Goal: Information Seeking & Learning: Check status

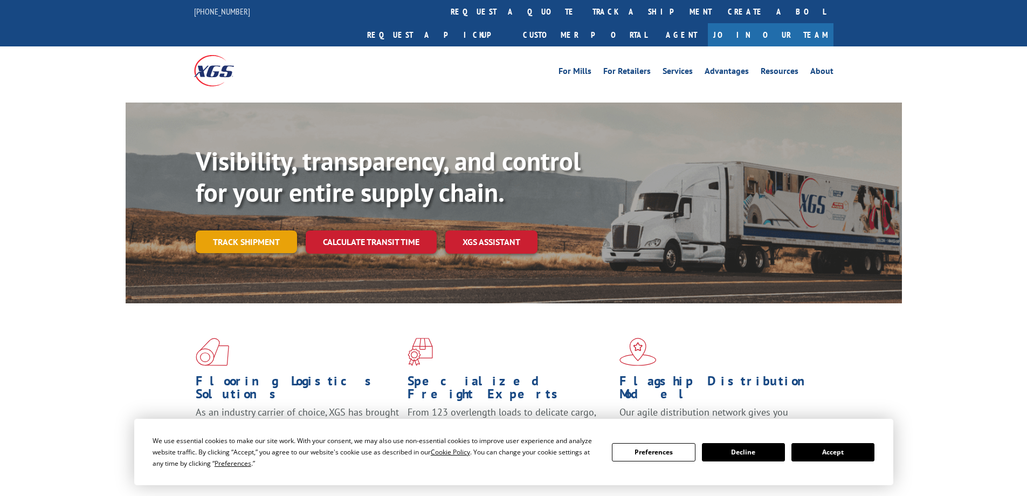
click at [238, 230] on link "Track shipment" at bounding box center [246, 241] width 101 height 23
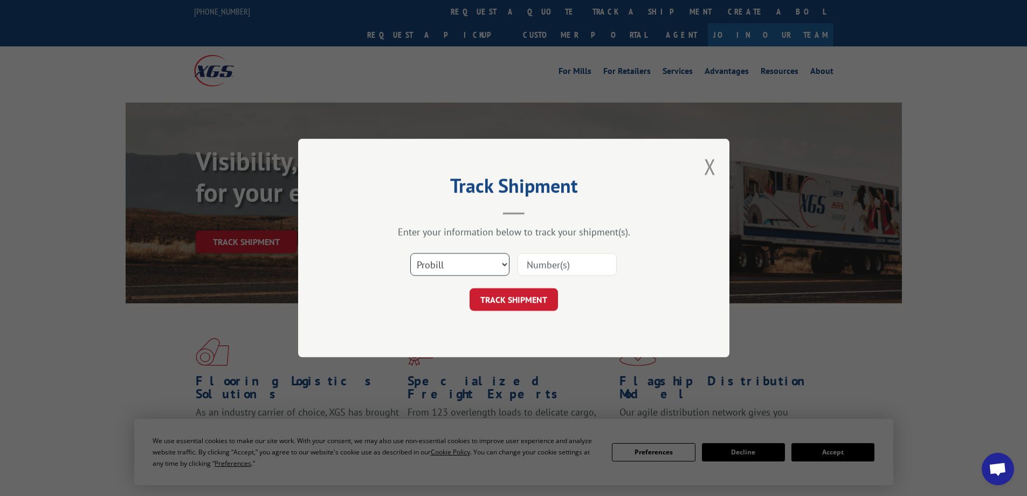
click at [454, 263] on select "Select category... Probill BOL PO" at bounding box center [459, 264] width 99 height 23
select select "po"
click at [410, 253] on select "Select category... Probill BOL PO" at bounding box center [459, 264] width 99 height 23
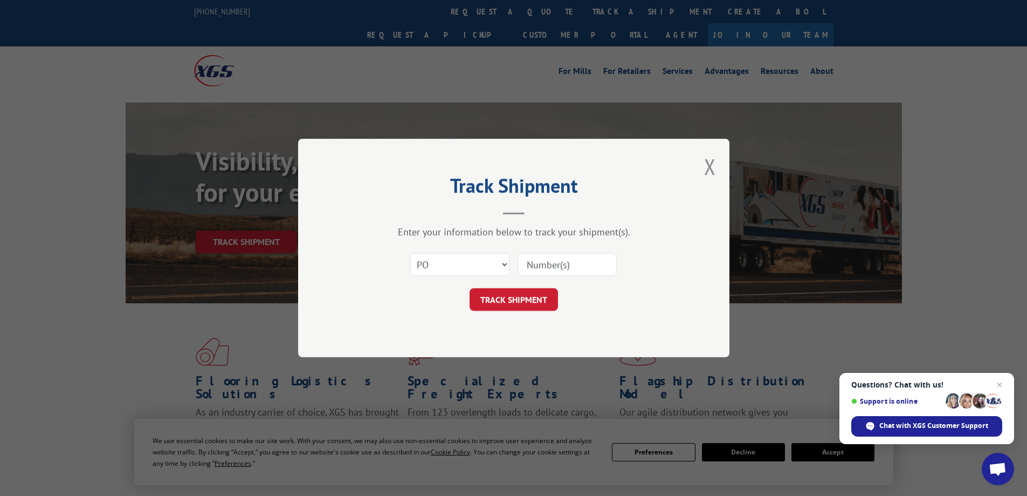
click at [549, 265] on input at bounding box center [567, 264] width 99 height 23
type input "58684"
click button "TRACK SHIPMENT" at bounding box center [514, 299] width 88 height 23
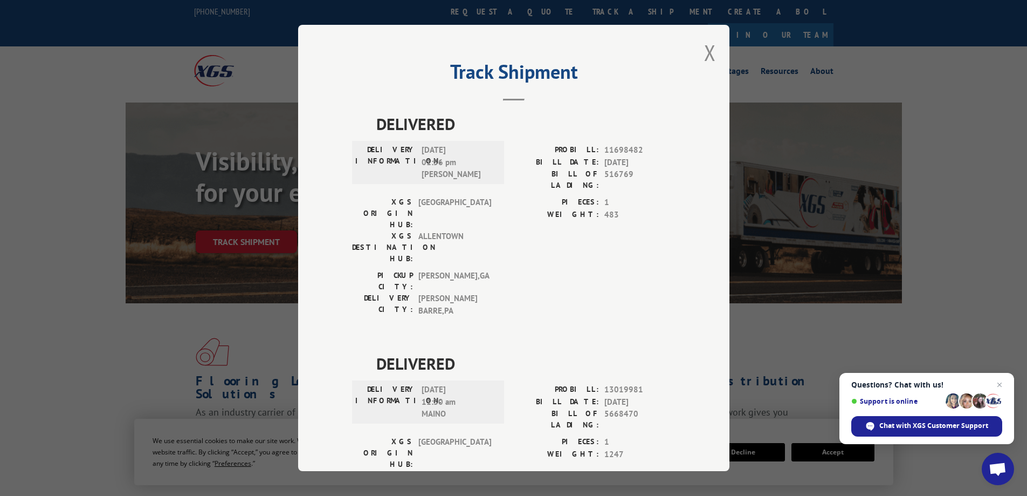
click at [699, 51] on div "Track Shipment DELIVERED DELIVERY INFORMATION: [DATE] 01:56 pm [PERSON_NAME]: 1…" at bounding box center [513, 248] width 431 height 446
click at [707, 51] on button "Close modal" at bounding box center [710, 52] width 12 height 29
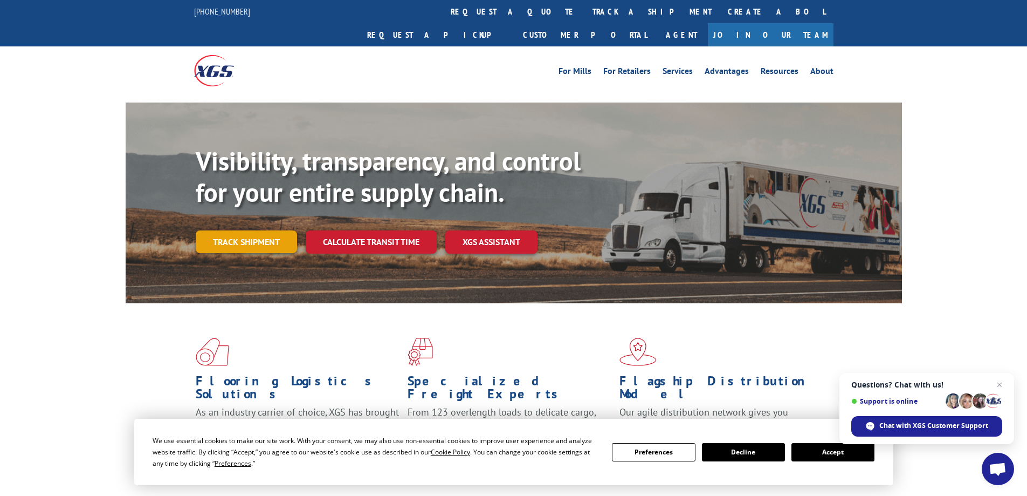
click at [247, 230] on link "Track shipment" at bounding box center [246, 241] width 101 height 23
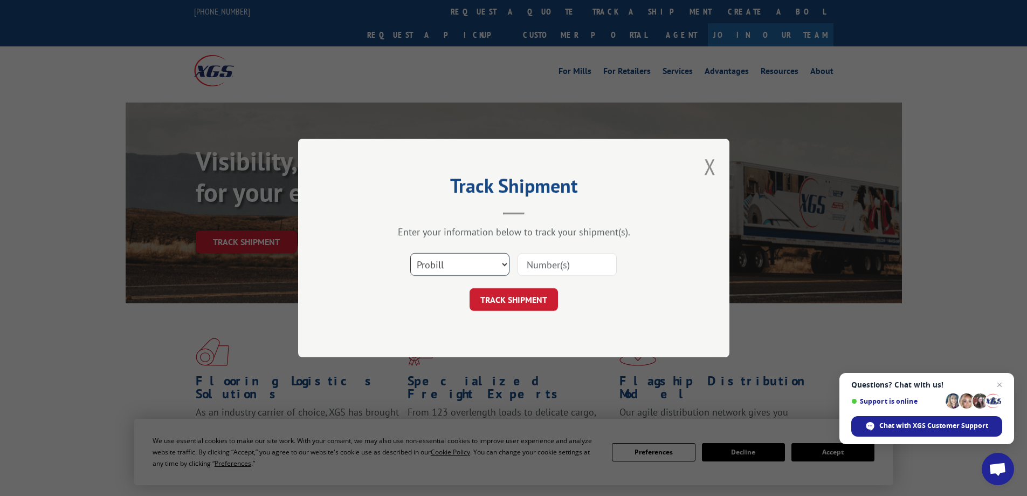
click at [486, 263] on select "Select category... Probill BOL PO" at bounding box center [459, 264] width 99 height 23
select select "po"
click at [410, 253] on select "Select category... Probill BOL PO" at bounding box center [459, 264] width 99 height 23
click at [557, 267] on input at bounding box center [567, 264] width 99 height 23
type input "58684"
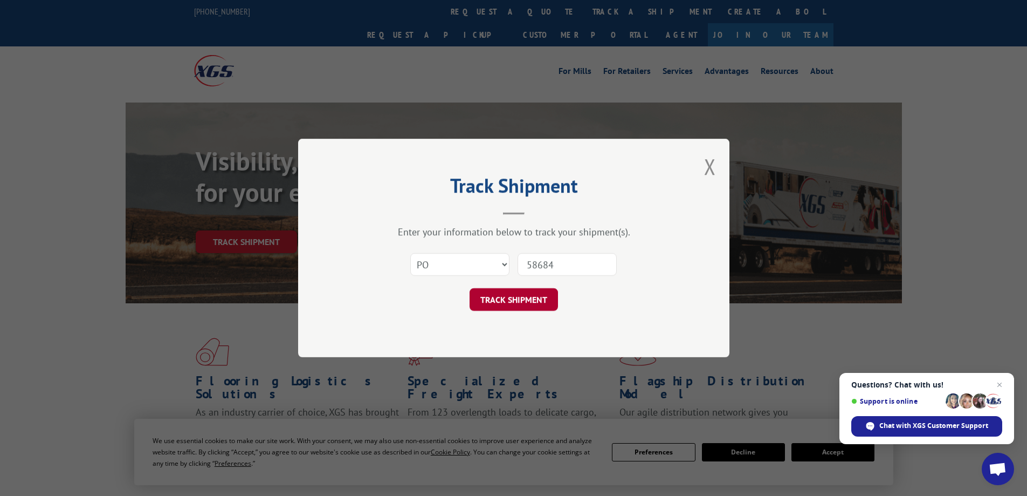
click at [510, 291] on button "TRACK SHIPMENT" at bounding box center [514, 299] width 88 height 23
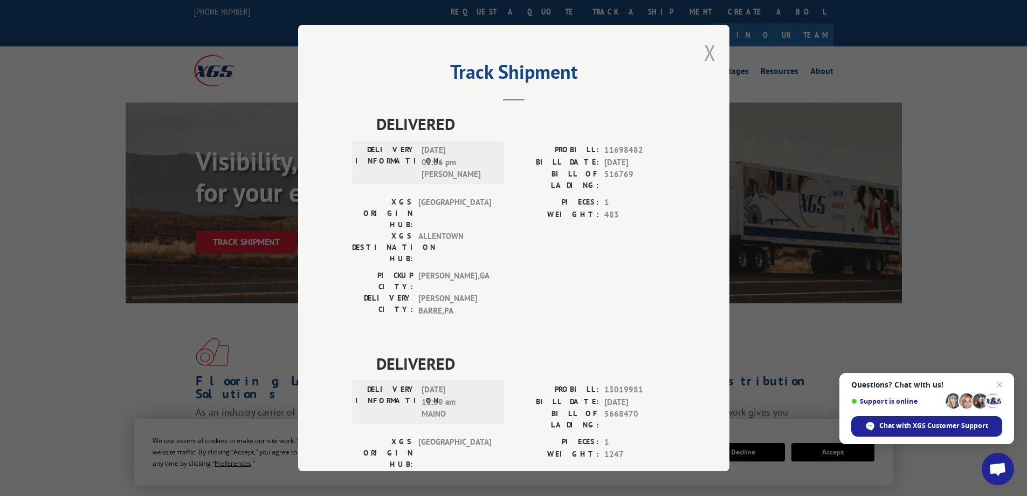
click at [707, 56] on button "Close modal" at bounding box center [710, 52] width 12 height 29
